Goal: Task Accomplishment & Management: Complete application form

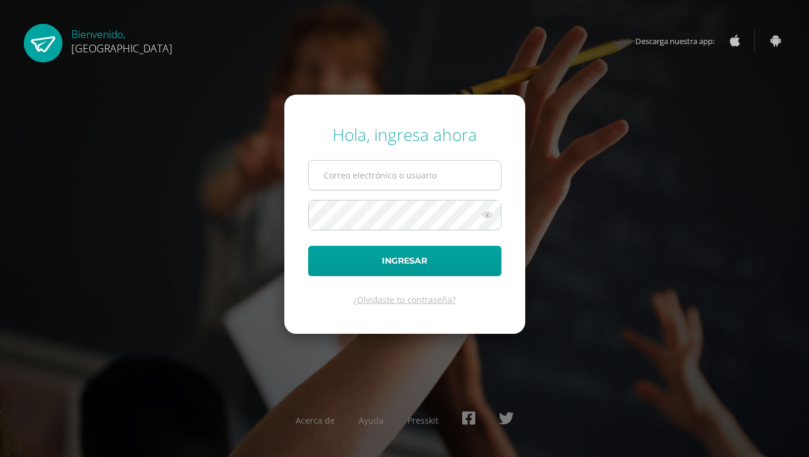
drag, startPoint x: 0, startPoint y: 0, endPoint x: 347, endPoint y: 180, distance: 390.9
click at [347, 180] on input "text" at bounding box center [405, 175] width 192 height 29
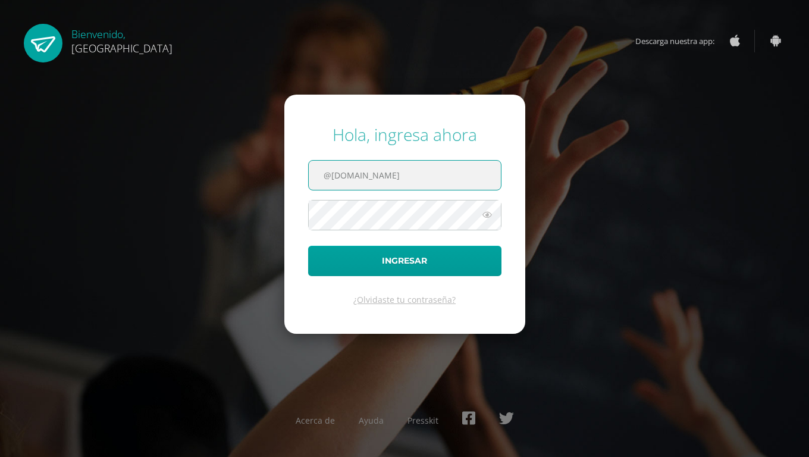
click at [397, 176] on input "@[DOMAIN_NAME]" at bounding box center [405, 175] width 192 height 29
click at [425, 176] on input "@[DOMAIN_NAME]" at bounding box center [405, 175] width 192 height 29
click at [468, 170] on input "@Colegiobelga.edu.gt" at bounding box center [405, 175] width 192 height 29
click at [461, 171] on input "@Colegiobelga.edu.gt" at bounding box center [405, 175] width 192 height 29
type input "@"
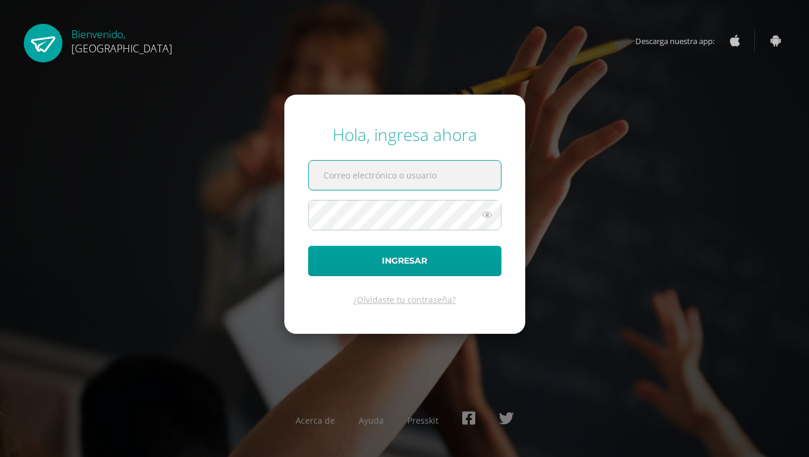
click at [344, 176] on input "text" at bounding box center [405, 175] width 192 height 29
click at [317, 167] on input "text" at bounding box center [405, 175] width 192 height 29
click at [373, 134] on div "Hola, ingresa ahora" at bounding box center [404, 134] width 193 height 23
click at [334, 172] on input "text" at bounding box center [405, 175] width 192 height 29
click at [322, 172] on input "text" at bounding box center [405, 175] width 192 height 29
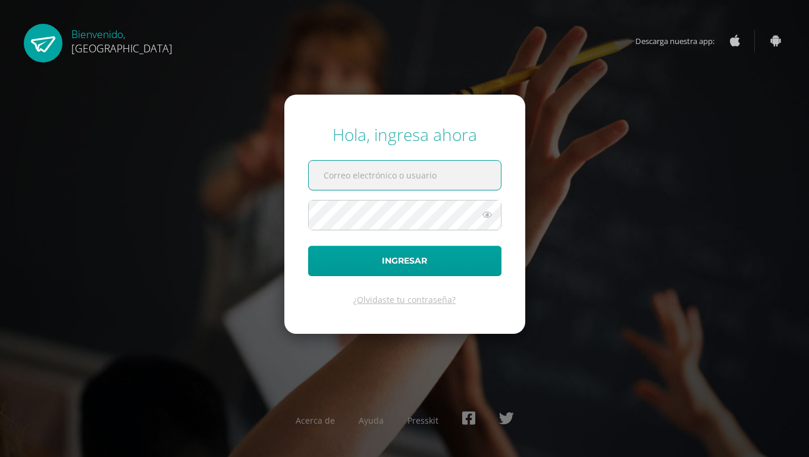
click at [328, 172] on input "text" at bounding box center [405, 175] width 192 height 29
click at [486, 213] on icon at bounding box center [487, 215] width 15 height 14
click at [478, 170] on input "text" at bounding box center [405, 175] width 192 height 29
click at [324, 175] on input "text" at bounding box center [405, 175] width 192 height 29
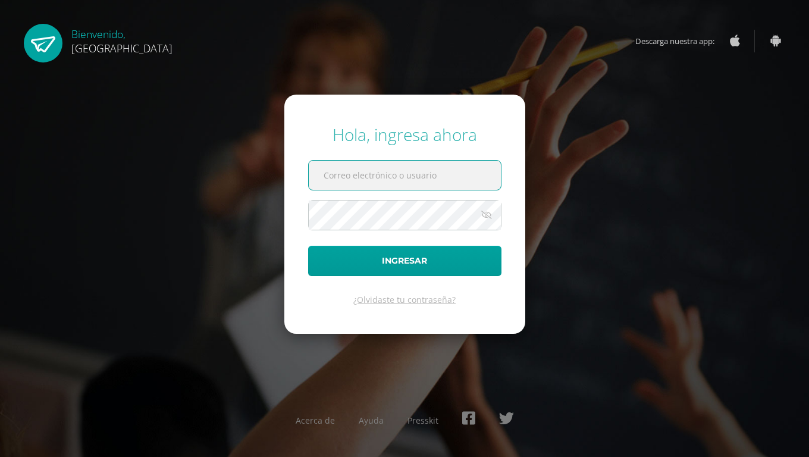
click at [324, 175] on input "text" at bounding box center [405, 175] width 192 height 29
click at [530, 0] on div "Hola, ingresa ahora Ingresar ¿Olvidaste tu contraseña? Acerca de Ayuda Presskit" at bounding box center [404, 228] width 819 height 457
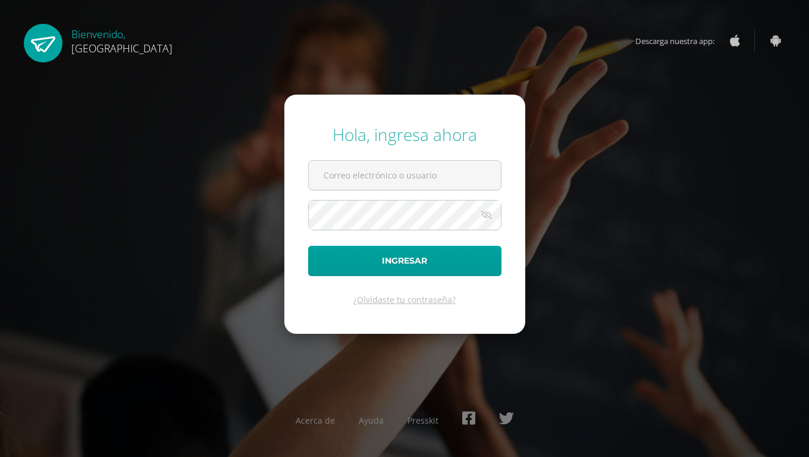
click at [212, 0] on div "Hola, ingresa ahora Ingresar ¿Olvidaste tu contraseña? Acerca de Ayuda Presskit" at bounding box center [404, 228] width 819 height 457
drag, startPoint x: 212, startPoint y: 15, endPoint x: 324, endPoint y: 20, distance: 111.9
click at [222, 17] on div "Hola, ingresa ahora Ingresar ¿Olvidaste tu contraseña? Acerca de Ayuda Presskit" at bounding box center [404, 228] width 819 height 457
click at [343, 0] on div "Hola, ingresa ahora Ingresar ¿Olvidaste tu contraseña? Acerca de Ayuda Presskit" at bounding box center [404, 228] width 819 height 457
click at [321, 168] on input "text" at bounding box center [405, 175] width 192 height 29
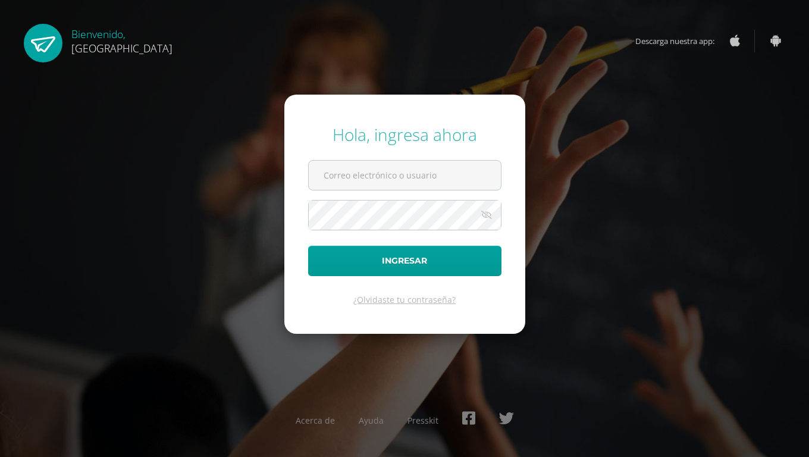
click at [449, 0] on div "Hola, ingresa ahora Ingresar ¿Olvidaste tu contraseña? Acerca de Ayuda Presskit" at bounding box center [404, 228] width 819 height 457
click at [368, 176] on input "text" at bounding box center [405, 175] width 192 height 29
click at [320, 183] on input "text" at bounding box center [405, 175] width 192 height 29
click at [353, 180] on input "text" at bounding box center [405, 175] width 192 height 29
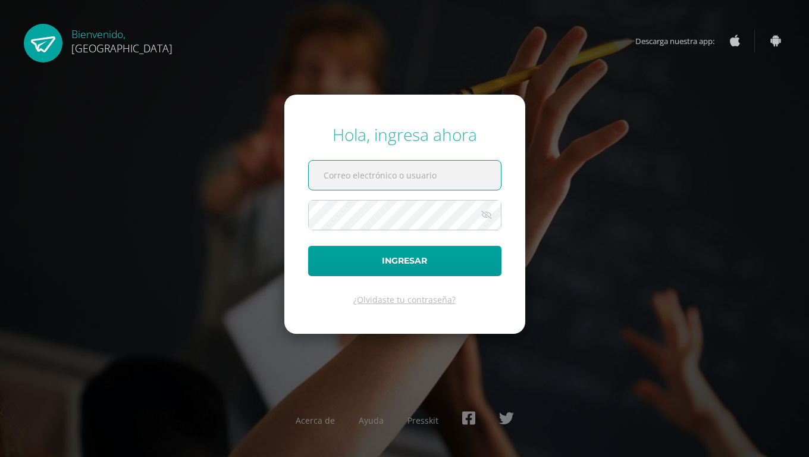
click at [353, 181] on input "text" at bounding box center [405, 175] width 192 height 29
drag, startPoint x: 315, startPoint y: 327, endPoint x: 331, endPoint y: 235, distance: 93.1
click at [331, 295] on form "Hola, ingresa ahora Ingresar ¿Olvidaste tu contraseña?" at bounding box center [404, 214] width 241 height 239
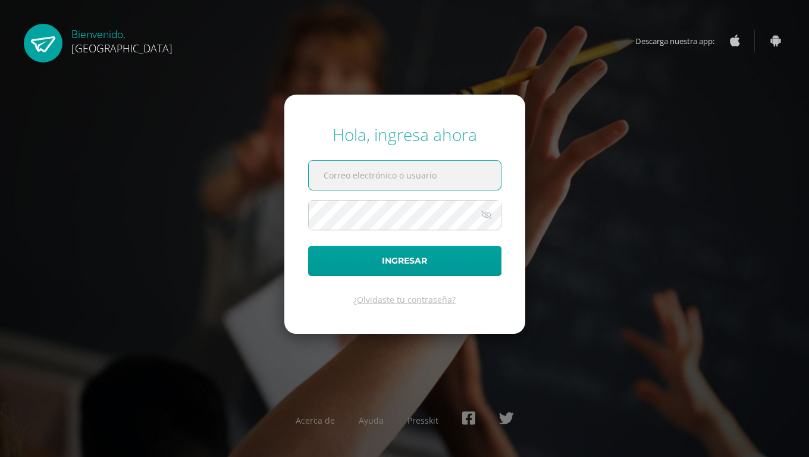
click at [321, 187] on input "text" at bounding box center [405, 175] width 192 height 29
click at [318, 0] on div "Hola, ingresa ahora Ingresar ¿Olvidaste tu contraseña? Acerca de Ayuda Presskit" at bounding box center [404, 228] width 819 height 457
click at [477, 179] on input "text" at bounding box center [405, 175] width 192 height 29
drag, startPoint x: 523, startPoint y: 0, endPoint x: 528, endPoint y: 11, distance: 12.3
click at [528, 11] on div "Hola, ingresa ahora Ingresar ¿Olvidaste tu contraseña? Acerca de Ayuda Presskit" at bounding box center [404, 228] width 819 height 457
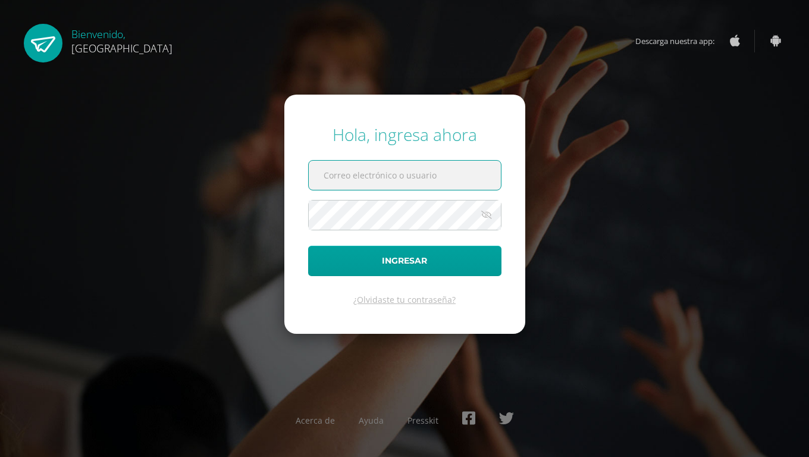
click at [408, 178] on input "text" at bounding box center [405, 175] width 192 height 29
paste input "2021102"
click at [403, 178] on input "2021102" at bounding box center [405, 175] width 192 height 29
click at [387, 199] on form "Hola, ingresa ahora 2021102 Ingresar ¿Olvidaste tu contraseña?" at bounding box center [404, 214] width 241 height 239
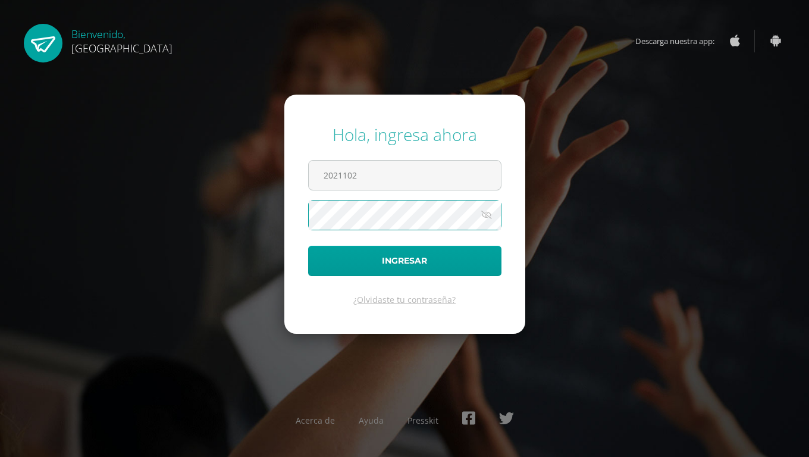
click at [452, 157] on form "Hola, ingresa ahora 2021102 Ingresar ¿Olvidaste tu contraseña?" at bounding box center [404, 214] width 241 height 239
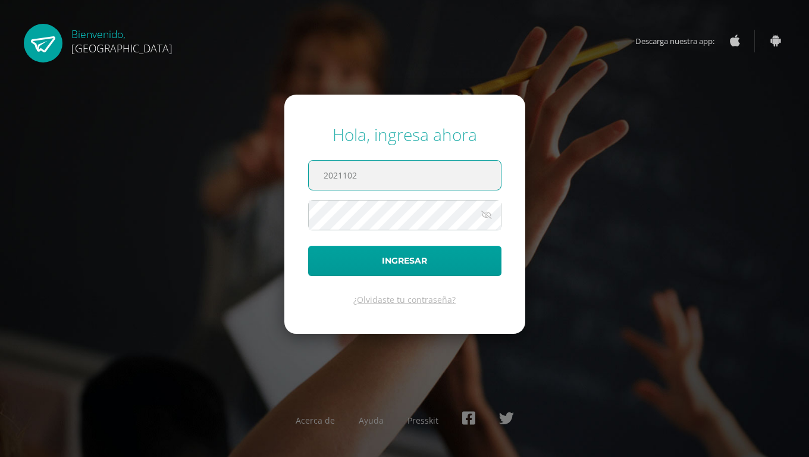
click at [446, 173] on input "2021102" at bounding box center [405, 175] width 192 height 29
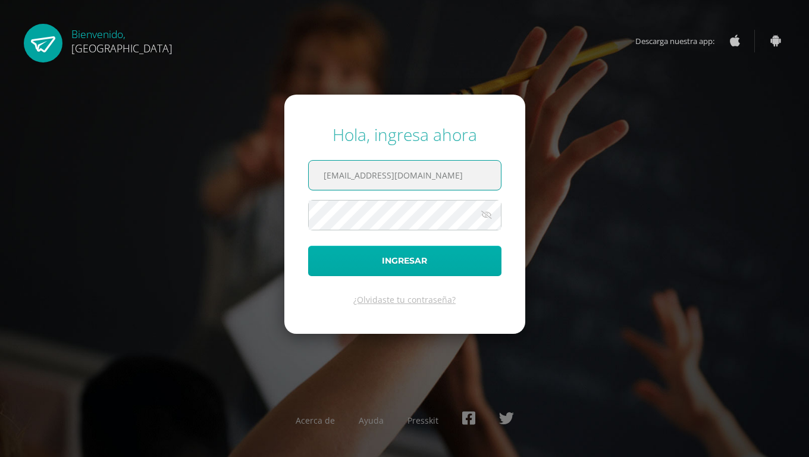
type input "2021102@colegiobelga.edu.gt"
click at [410, 268] on button "Ingresar" at bounding box center [404, 261] width 193 height 30
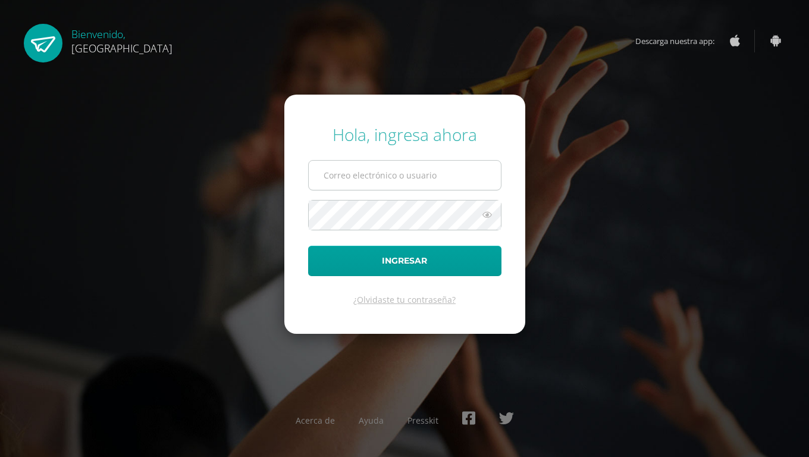
drag, startPoint x: 322, startPoint y: 184, endPoint x: 329, endPoint y: 174, distance: 12.0
drag, startPoint x: 329, startPoint y: 174, endPoint x: 318, endPoint y: 171, distance: 11.1
click at [324, 174] on input "text" at bounding box center [405, 175] width 192 height 29
click at [323, 173] on input "text" at bounding box center [405, 175] width 192 height 29
click at [327, 174] on input "text" at bounding box center [405, 175] width 192 height 29
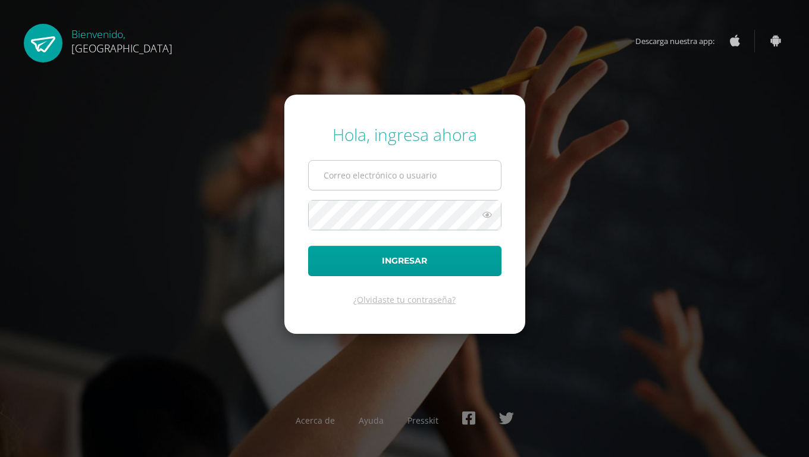
click at [333, 174] on input "text" at bounding box center [405, 175] width 192 height 29
click at [373, 162] on input "text" at bounding box center [405, 175] width 192 height 29
click at [378, 199] on form "Hola, ingresa ahora Ingresar ¿Olvidaste tu contraseña?" at bounding box center [404, 214] width 241 height 239
drag, startPoint x: 378, startPoint y: 199, endPoint x: 329, endPoint y: 171, distance: 55.9
click at [329, 171] on input "text" at bounding box center [405, 175] width 192 height 29
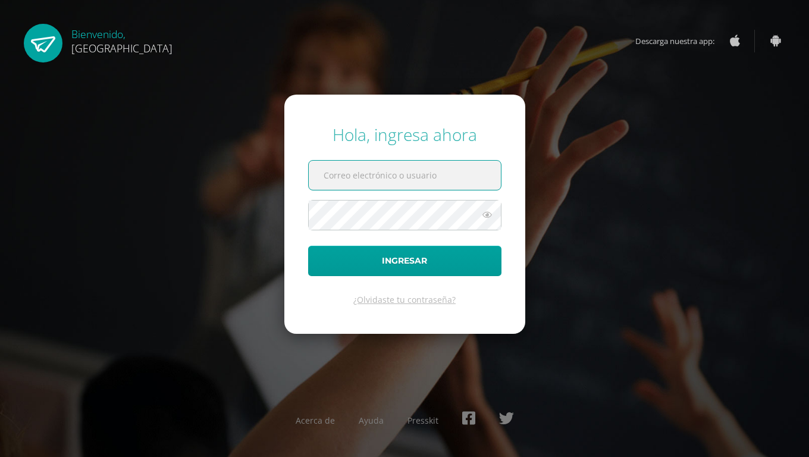
click at [329, 171] on input "text" at bounding box center [405, 175] width 192 height 29
click at [330, 171] on input "text" at bounding box center [405, 175] width 192 height 29
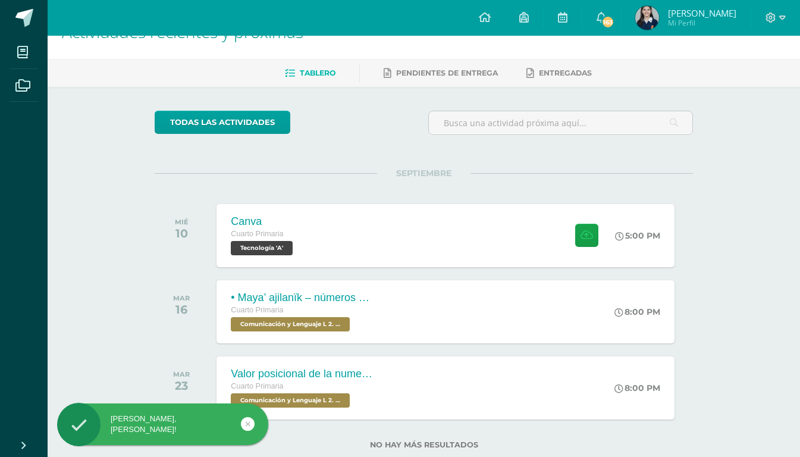
scroll to position [35, 0]
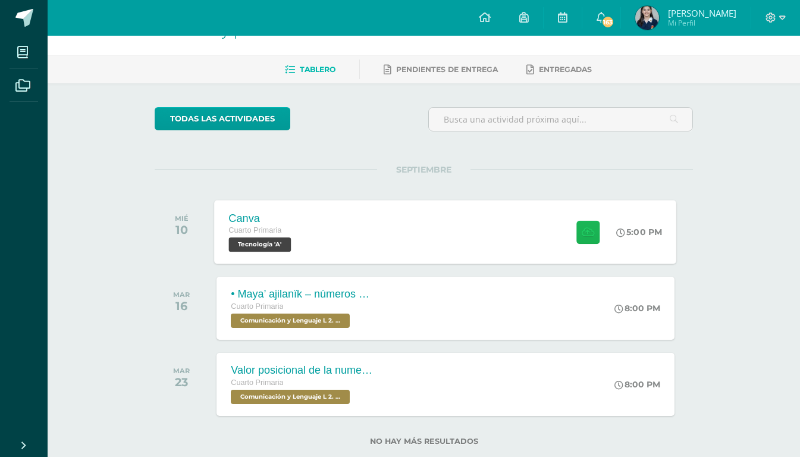
click at [589, 233] on icon at bounding box center [588, 232] width 12 height 10
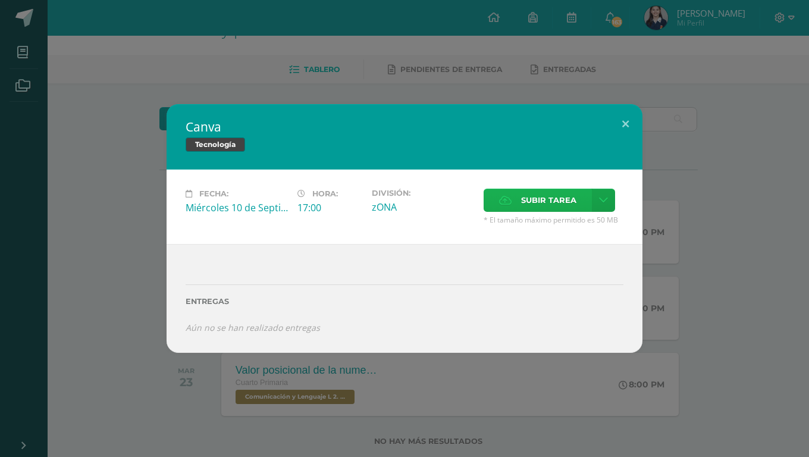
click at [524, 203] on span "Subir tarea" at bounding box center [548, 200] width 55 height 22
click at [0, 0] on input "Subir tarea" at bounding box center [0, 0] width 0 height 0
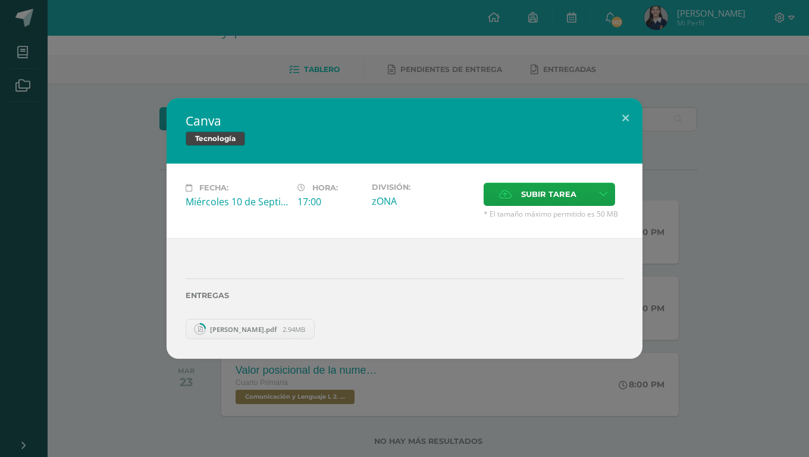
click at [230, 326] on span "[PERSON_NAME].pdf" at bounding box center [243, 329] width 79 height 9
click at [223, 328] on span "[PERSON_NAME].pdf" at bounding box center [243, 329] width 79 height 9
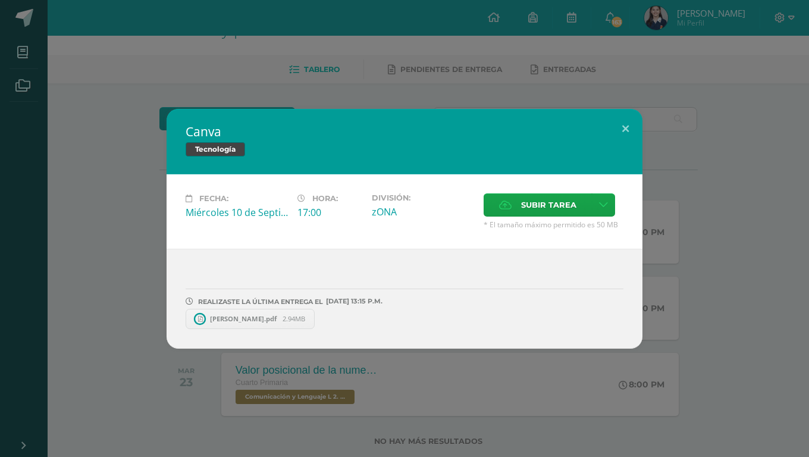
click at [214, 316] on span "[PERSON_NAME].pdf" at bounding box center [243, 318] width 79 height 9
click at [630, 129] on button at bounding box center [626, 129] width 34 height 40
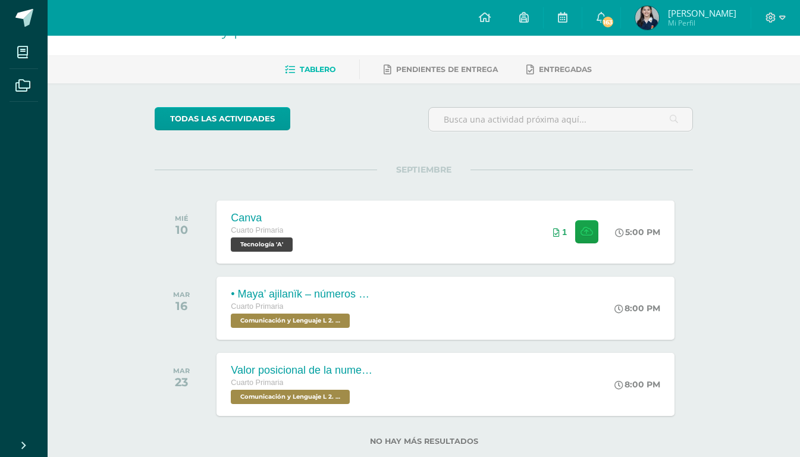
drag, startPoint x: 744, startPoint y: 0, endPoint x: 754, endPoint y: 0, distance: 10.7
click at [744, 0] on link "[PERSON_NAME] Mi Perfil" at bounding box center [686, 18] width 130 height 36
